Goal: Use online tool/utility: Utilize a website feature to perform a specific function

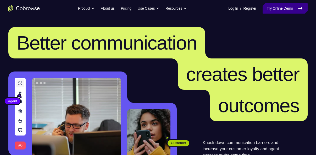
click at [281, 10] on link "Try Online Demo" at bounding box center [284, 8] width 45 height 10
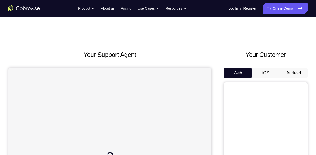
click at [296, 71] on button "Android" at bounding box center [293, 73] width 28 height 10
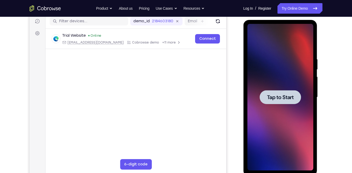
scroll to position [68, 0]
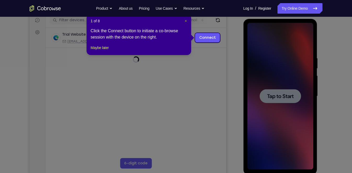
click at [185, 20] on span "×" at bounding box center [186, 21] width 2 height 4
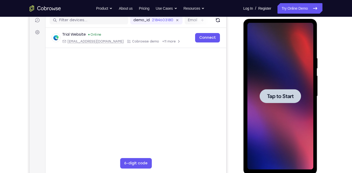
click at [284, 89] on div at bounding box center [279, 96] width 41 height 14
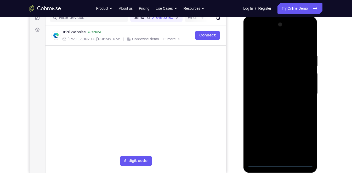
scroll to position [70, 0]
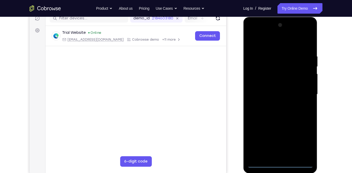
click at [281, 155] on div at bounding box center [280, 94] width 66 height 146
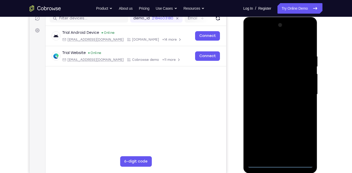
click at [302, 142] on div at bounding box center [280, 94] width 66 height 146
click at [276, 41] on div at bounding box center [280, 94] width 66 height 146
click at [301, 92] on div at bounding box center [280, 94] width 66 height 146
click at [277, 102] on div at bounding box center [280, 94] width 66 height 146
click at [291, 90] on div at bounding box center [280, 94] width 66 height 146
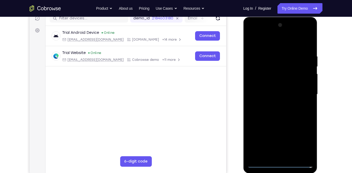
click at [280, 101] on div at bounding box center [280, 94] width 66 height 146
click at [274, 68] on div at bounding box center [280, 94] width 66 height 146
click at [262, 70] on div at bounding box center [280, 94] width 66 height 146
click at [308, 48] on div at bounding box center [280, 94] width 66 height 146
click at [294, 155] on div at bounding box center [280, 94] width 66 height 146
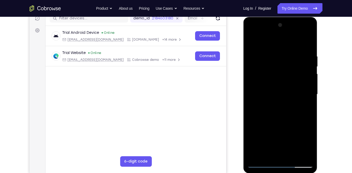
click at [286, 122] on div at bounding box center [280, 94] width 66 height 146
click at [278, 79] on div at bounding box center [280, 94] width 66 height 146
click at [289, 79] on div at bounding box center [280, 94] width 66 height 146
click at [302, 78] on div at bounding box center [280, 94] width 66 height 146
click at [302, 70] on div at bounding box center [280, 94] width 66 height 146
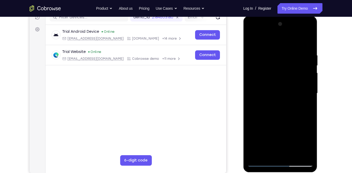
scroll to position [71, 0]
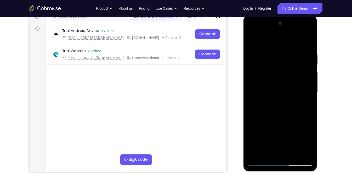
drag, startPoint x: 295, startPoint y: 85, endPoint x: 295, endPoint y: 69, distance: 15.7
click at [295, 69] on div at bounding box center [280, 92] width 66 height 146
click at [288, 80] on div at bounding box center [280, 92] width 66 height 146
click at [303, 81] on div at bounding box center [280, 92] width 66 height 146
click at [268, 153] on div at bounding box center [280, 92] width 66 height 146
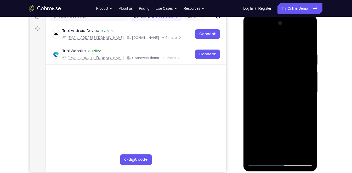
click at [292, 123] on div at bounding box center [280, 92] width 66 height 146
click at [266, 67] on div at bounding box center [280, 92] width 66 height 146
click at [291, 75] on div at bounding box center [280, 92] width 66 height 146
click at [302, 77] on div at bounding box center [280, 92] width 66 height 146
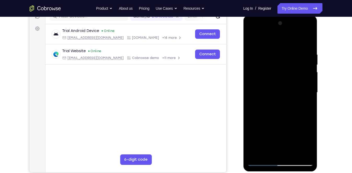
click at [291, 77] on div at bounding box center [280, 92] width 66 height 146
click at [303, 76] on div at bounding box center [280, 92] width 66 height 146
click at [307, 142] on div at bounding box center [280, 92] width 66 height 146
click at [267, 150] on div at bounding box center [280, 92] width 66 height 146
click at [252, 123] on div at bounding box center [280, 92] width 66 height 146
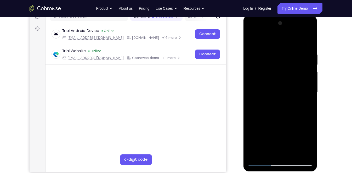
click at [260, 79] on div at bounding box center [280, 92] width 66 height 146
click at [250, 38] on div at bounding box center [280, 92] width 66 height 146
click at [251, 39] on div at bounding box center [280, 92] width 66 height 146
drag, startPoint x: 283, startPoint y: 118, endPoint x: 293, endPoint y: 33, distance: 85.8
click at [293, 33] on div at bounding box center [280, 92] width 66 height 146
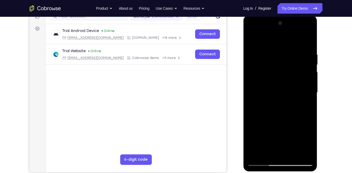
drag, startPoint x: 293, startPoint y: 116, endPoint x: 299, endPoint y: 9, distance: 107.4
click at [299, 15] on html "Online web based iOS Simulators and Android Emulators. Run iPhone, iPad, Mobile…" at bounding box center [280, 93] width 74 height 157
drag, startPoint x: 290, startPoint y: 76, endPoint x: 281, endPoint y: 153, distance: 77.6
click at [281, 153] on div at bounding box center [280, 92] width 66 height 146
drag, startPoint x: 284, startPoint y: 118, endPoint x: 289, endPoint y: 50, distance: 67.9
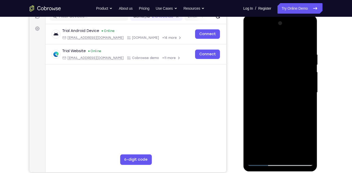
click at [289, 50] on div at bounding box center [280, 92] width 66 height 146
drag, startPoint x: 288, startPoint y: 114, endPoint x: 293, endPoint y: 36, distance: 78.6
click at [293, 36] on div at bounding box center [280, 92] width 66 height 146
drag, startPoint x: 289, startPoint y: 100, endPoint x: 296, endPoint y: 38, distance: 62.8
click at [296, 38] on div at bounding box center [280, 92] width 66 height 146
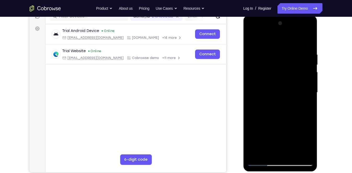
drag, startPoint x: 291, startPoint y: 110, endPoint x: 295, endPoint y: 60, distance: 50.1
click at [295, 60] on div at bounding box center [280, 92] width 66 height 146
drag, startPoint x: 289, startPoint y: 104, endPoint x: 291, endPoint y: 71, distance: 33.0
click at [291, 71] on div at bounding box center [280, 92] width 66 height 146
drag, startPoint x: 283, startPoint y: 113, endPoint x: 283, endPoint y: 34, distance: 78.9
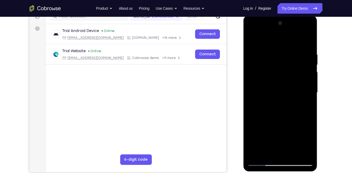
click at [283, 34] on div at bounding box center [280, 92] width 66 height 146
drag, startPoint x: 284, startPoint y: 137, endPoint x: 294, endPoint y: 48, distance: 89.4
click at [294, 48] on div at bounding box center [280, 92] width 66 height 146
drag, startPoint x: 278, startPoint y: 139, endPoint x: 291, endPoint y: 71, distance: 68.5
click at [291, 71] on div at bounding box center [280, 92] width 66 height 146
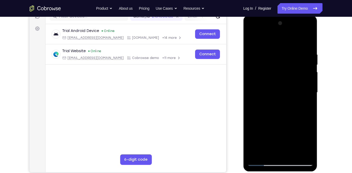
click at [280, 153] on div at bounding box center [280, 92] width 66 height 146
drag, startPoint x: 287, startPoint y: 96, endPoint x: 295, endPoint y: 26, distance: 70.5
click at [295, 26] on div at bounding box center [280, 92] width 66 height 146
drag, startPoint x: 277, startPoint y: 119, endPoint x: 282, endPoint y: 47, distance: 72.6
click at [282, 47] on div at bounding box center [280, 92] width 66 height 146
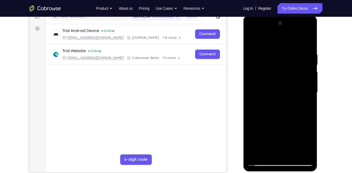
drag, startPoint x: 280, startPoint y: 108, endPoint x: 285, endPoint y: 32, distance: 76.0
click at [285, 32] on div at bounding box center [280, 92] width 66 height 146
drag, startPoint x: 276, startPoint y: 108, endPoint x: 278, endPoint y: 18, distance: 90.7
click at [278, 18] on div at bounding box center [280, 93] width 74 height 156
drag, startPoint x: 272, startPoint y: 110, endPoint x: 272, endPoint y: 40, distance: 69.3
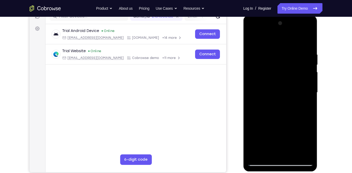
click at [272, 40] on div at bounding box center [280, 92] width 66 height 146
drag, startPoint x: 278, startPoint y: 121, endPoint x: 291, endPoint y: 66, distance: 55.7
click at [291, 66] on div at bounding box center [280, 92] width 66 height 146
drag, startPoint x: 286, startPoint y: 102, endPoint x: 286, endPoint y: 25, distance: 77.1
click at [286, 25] on div at bounding box center [280, 92] width 66 height 146
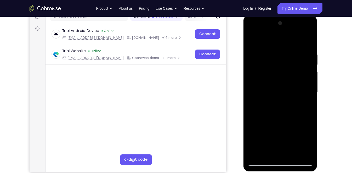
drag, startPoint x: 283, startPoint y: 110, endPoint x: 290, endPoint y: 3, distance: 106.9
click at [290, 15] on html "Online web based iOS Simulators and Android Emulators. Run iPhone, iPad, Mobile…" at bounding box center [280, 93] width 74 height 157
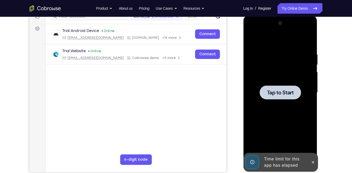
click at [275, 92] on span "Tap to Start" at bounding box center [280, 92] width 27 height 5
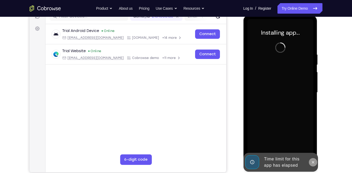
click at [311, 155] on button at bounding box center [312, 162] width 8 height 8
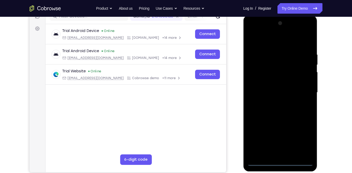
click at [281, 155] on div at bounding box center [280, 92] width 66 height 146
click at [279, 155] on div at bounding box center [280, 92] width 66 height 146
click at [301, 141] on div at bounding box center [280, 92] width 66 height 146
click at [274, 41] on div at bounding box center [280, 92] width 66 height 146
click at [302, 87] on div at bounding box center [280, 92] width 66 height 146
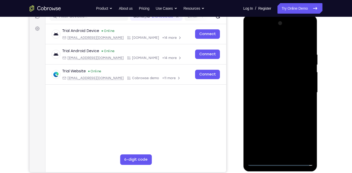
click at [274, 101] on div at bounding box center [280, 92] width 66 height 146
click at [280, 88] on div at bounding box center [280, 92] width 66 height 146
click at [276, 100] on div at bounding box center [280, 92] width 66 height 146
click at [268, 69] on div at bounding box center [280, 92] width 66 height 146
click at [272, 76] on div at bounding box center [280, 92] width 66 height 146
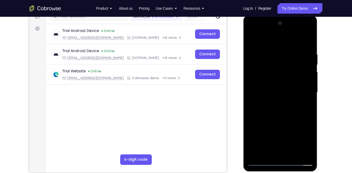
click at [284, 111] on div at bounding box center [280, 92] width 66 height 146
click at [282, 109] on div at bounding box center [280, 92] width 66 height 146
click at [285, 113] on div at bounding box center [280, 92] width 66 height 146
click at [276, 67] on div at bounding box center [280, 92] width 66 height 146
click at [279, 79] on div at bounding box center [280, 92] width 66 height 146
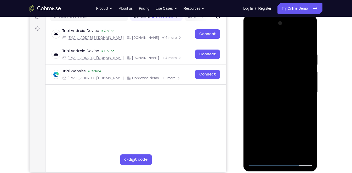
click at [286, 111] on div at bounding box center [280, 92] width 66 height 146
click at [279, 112] on div at bounding box center [280, 92] width 66 height 146
click at [276, 68] on div at bounding box center [280, 92] width 66 height 146
click at [278, 110] on div at bounding box center [280, 92] width 66 height 146
click at [251, 40] on div at bounding box center [280, 92] width 66 height 146
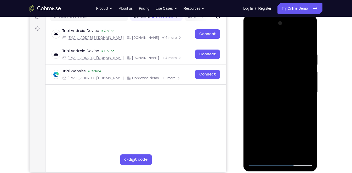
click at [276, 116] on div at bounding box center [280, 92] width 66 height 146
click at [272, 68] on div at bounding box center [280, 92] width 66 height 146
click at [275, 79] on div at bounding box center [280, 92] width 66 height 146
click at [279, 111] on div at bounding box center [280, 92] width 66 height 146
click at [283, 111] on div at bounding box center [280, 92] width 66 height 146
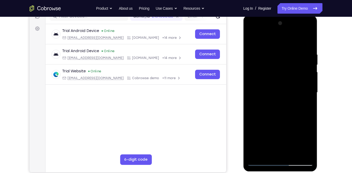
click at [261, 155] on div at bounding box center [280, 92] width 66 height 146
click at [275, 97] on div at bounding box center [280, 92] width 66 height 146
click at [287, 91] on div at bounding box center [280, 92] width 66 height 146
click at [282, 110] on div at bounding box center [280, 92] width 66 height 146
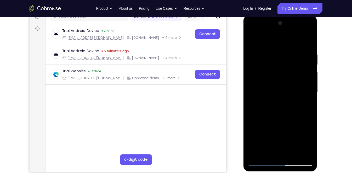
click at [286, 107] on div at bounding box center [280, 92] width 66 height 146
click at [284, 118] on div at bounding box center [280, 92] width 66 height 146
click at [282, 107] on div at bounding box center [280, 92] width 66 height 146
click at [285, 117] on div at bounding box center [280, 92] width 66 height 146
click at [282, 106] on div at bounding box center [280, 92] width 66 height 146
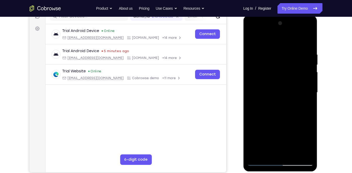
click at [280, 117] on div at bounding box center [280, 92] width 66 height 146
click at [274, 68] on div at bounding box center [280, 92] width 66 height 146
click at [282, 79] on div at bounding box center [280, 92] width 66 height 146
click at [48, 9] on icon "Go to the home page" at bounding box center [45, 8] width 31 height 6
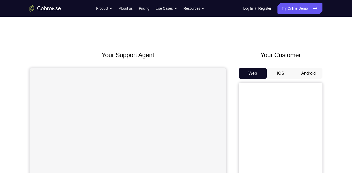
click at [309, 73] on button "Android" at bounding box center [308, 73] width 28 height 10
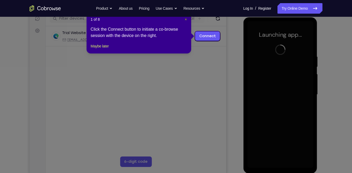
click at [186, 18] on span "×" at bounding box center [186, 19] width 2 height 4
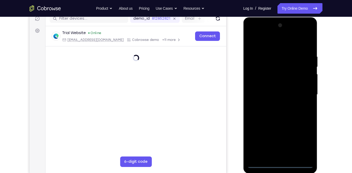
click at [277, 163] on div at bounding box center [280, 94] width 66 height 146
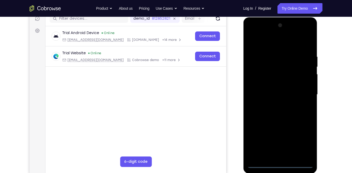
click at [303, 136] on div at bounding box center [280, 94] width 66 height 146
click at [304, 141] on div at bounding box center [280, 94] width 66 height 146
click at [272, 43] on div at bounding box center [280, 94] width 66 height 146
click at [303, 89] on div at bounding box center [280, 94] width 66 height 146
click at [273, 105] on div at bounding box center [280, 94] width 66 height 146
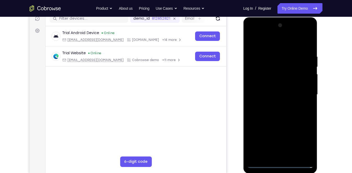
click at [279, 89] on div at bounding box center [280, 94] width 66 height 146
click at [283, 102] on div at bounding box center [280, 94] width 66 height 146
click at [277, 69] on div at bounding box center [280, 94] width 66 height 146
click at [281, 113] on div at bounding box center [280, 94] width 66 height 146
